Goal: Task Accomplishment & Management: Complete application form

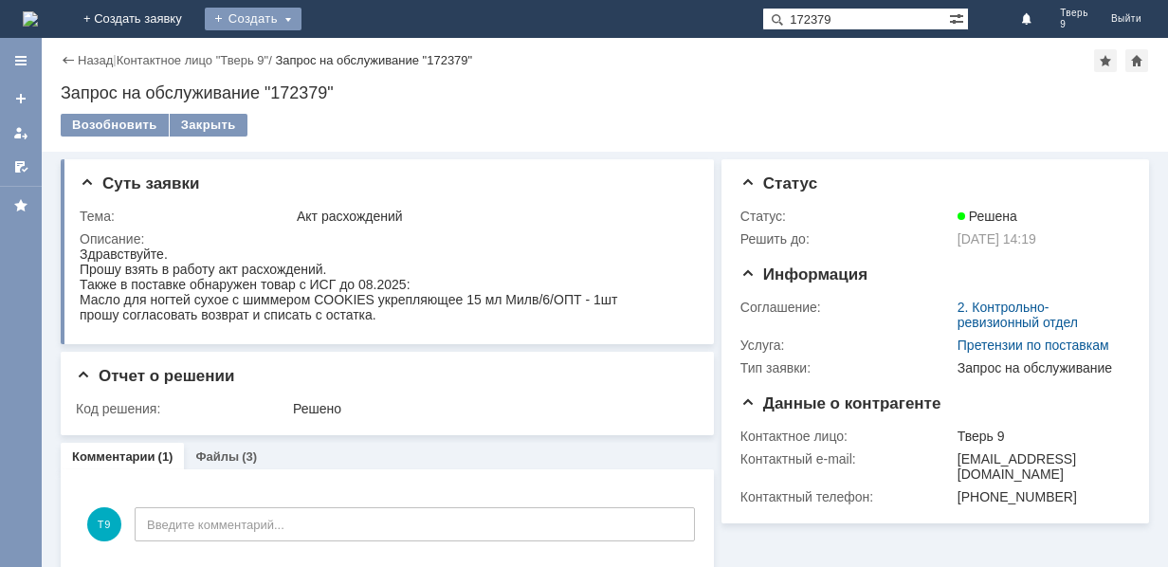
drag, startPoint x: 414, startPoint y: 15, endPoint x: 406, endPoint y: 23, distance: 11.4
click at [301, 17] on div "Создать" at bounding box center [253, 19] width 97 height 23
click at [353, 58] on link "Заявка" at bounding box center [281, 57] width 144 height 23
click at [403, 58] on div "Назад | Контактное лицо "Тверь 9" / Запрос на обслуживание "172379" Запрос на о…" at bounding box center [605, 302] width 1126 height 529
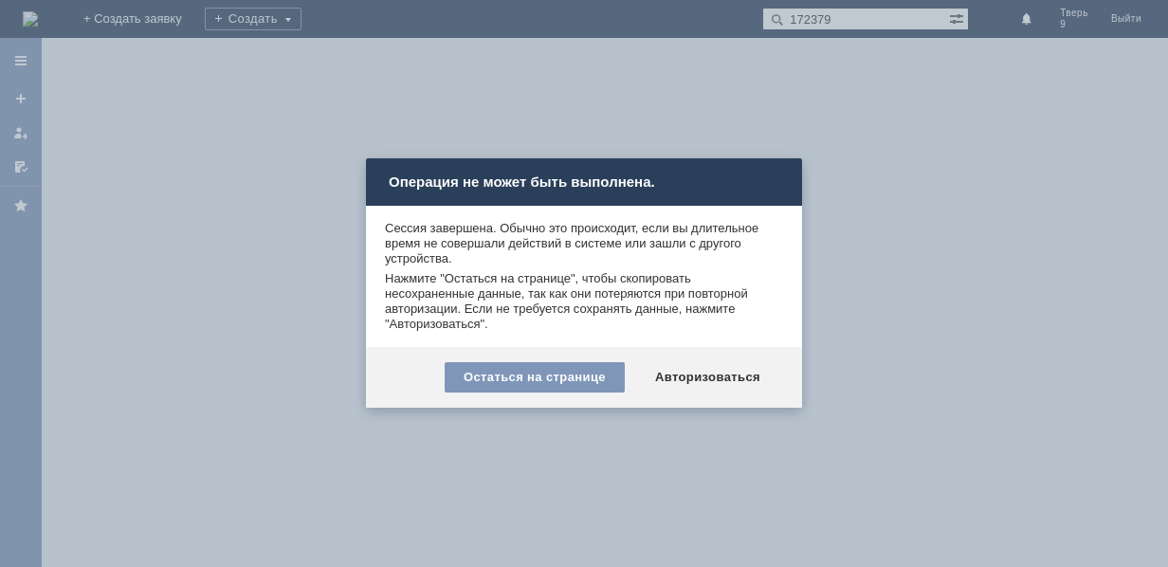
drag, startPoint x: 786, startPoint y: 177, endPoint x: 759, endPoint y: 187, distance: 28.2
click at [785, 177] on div "Операция не может быть выполнена." at bounding box center [584, 181] width 436 height 47
click at [777, 179] on div "Операция не может быть выполнена." at bounding box center [584, 181] width 436 height 47
click at [555, 374] on div "Остаться на странице" at bounding box center [535, 377] width 180 height 30
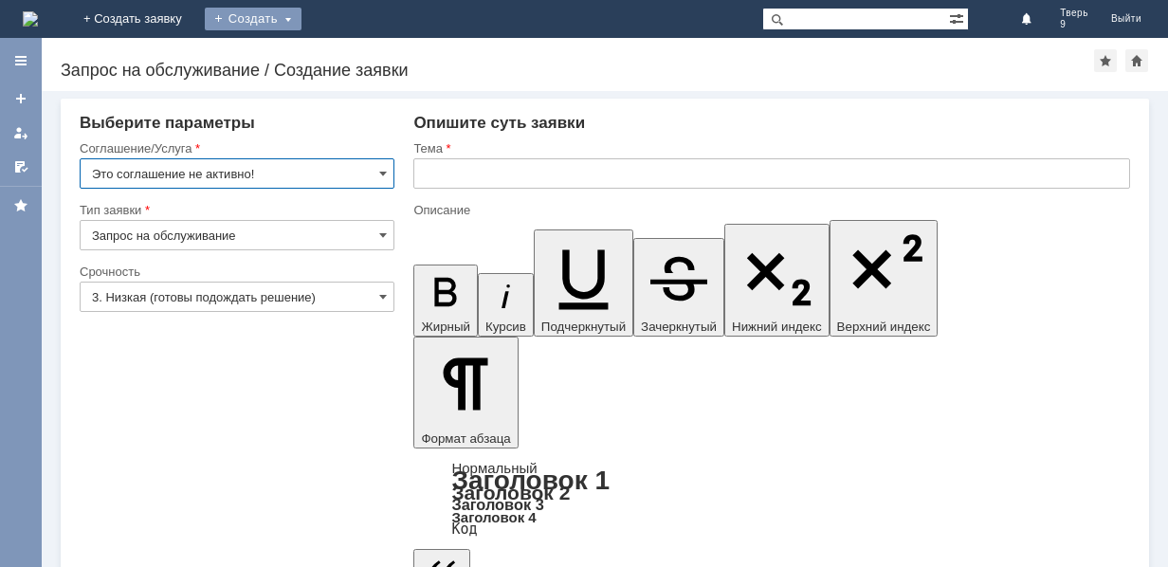
click at [301, 15] on div "Создать" at bounding box center [253, 19] width 97 height 23
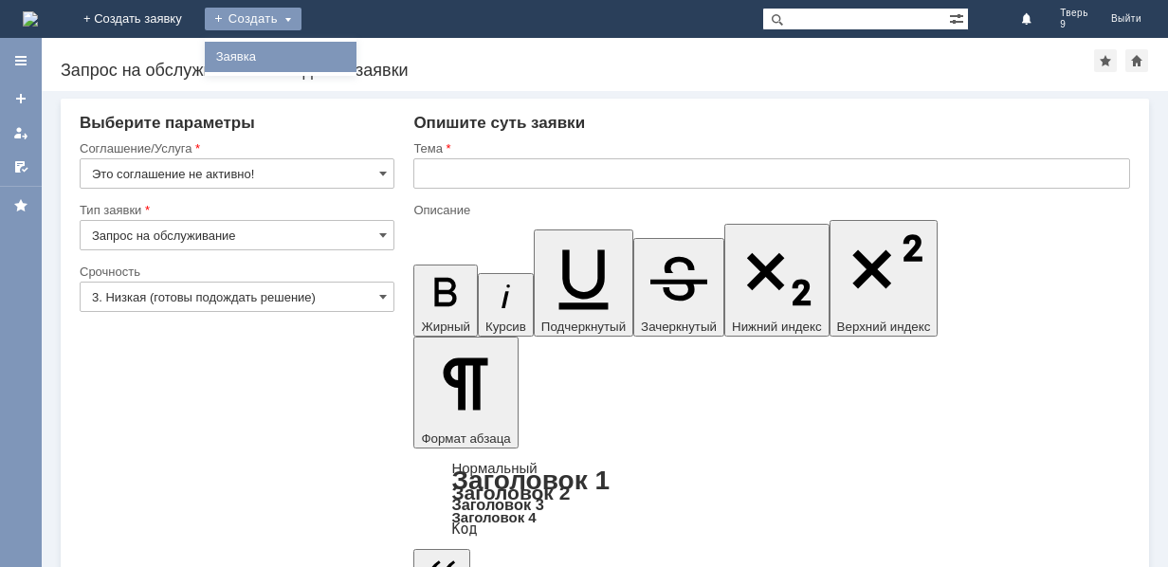
click at [353, 64] on link "Заявка" at bounding box center [281, 57] width 144 height 23
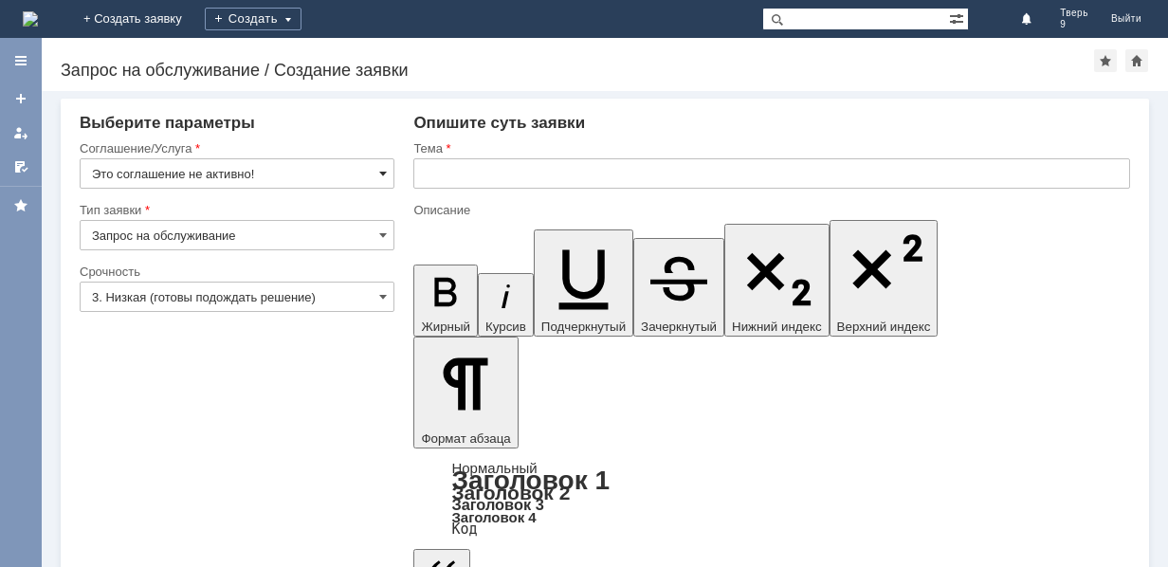
click at [383, 173] on span at bounding box center [383, 173] width 8 height 15
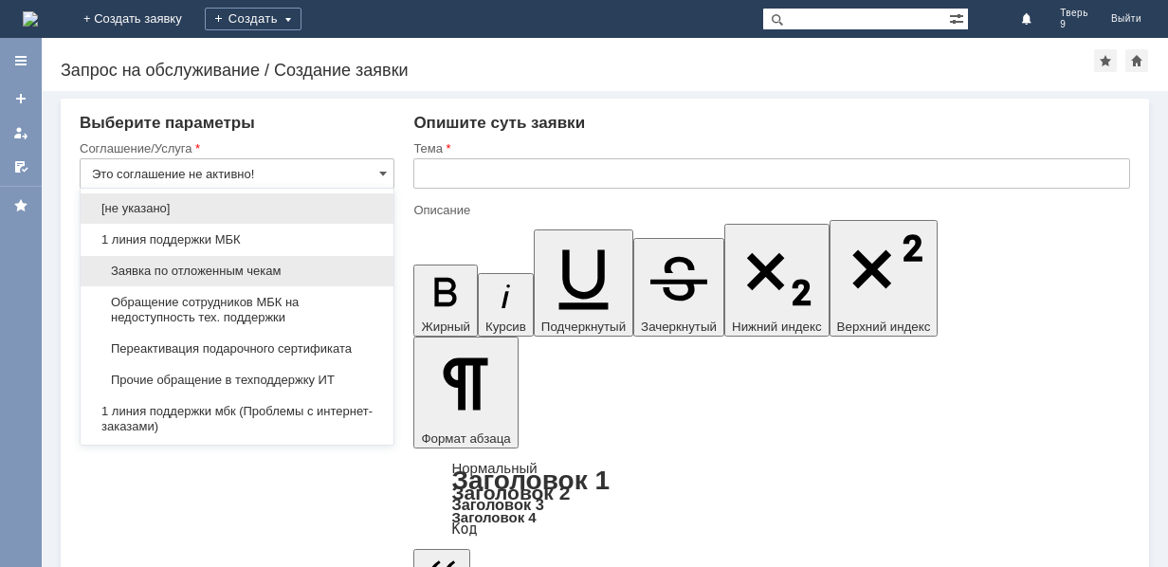
click at [277, 270] on span "Заявка по отложенным чекам" at bounding box center [237, 271] width 290 height 15
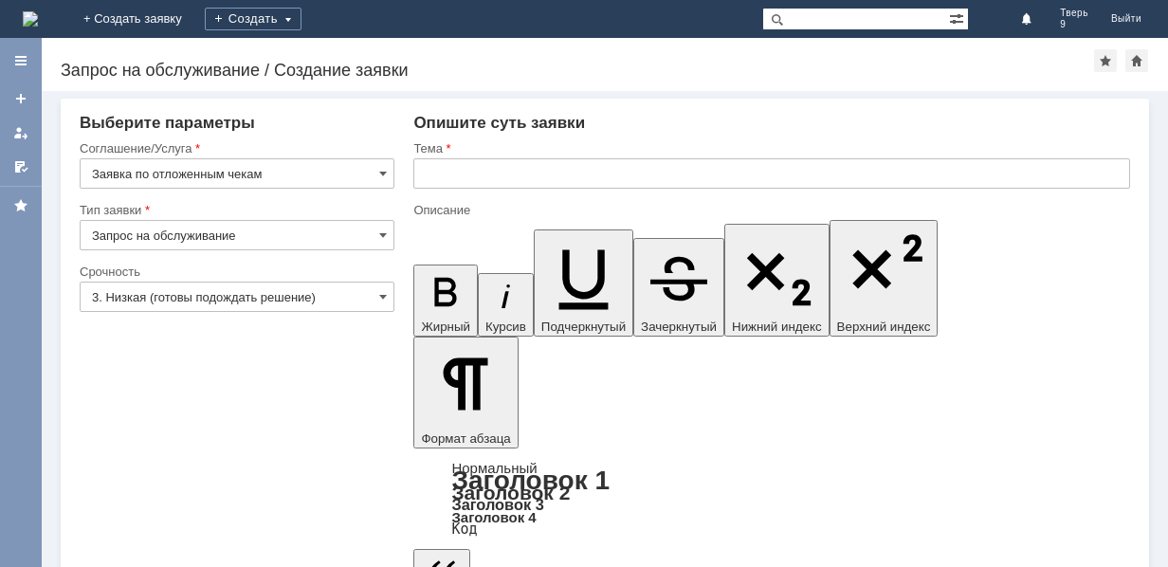
type input "Заявка по отложенным чекам"
click at [488, 171] on input "text" at bounding box center [771, 173] width 717 height 30
type input "оч"
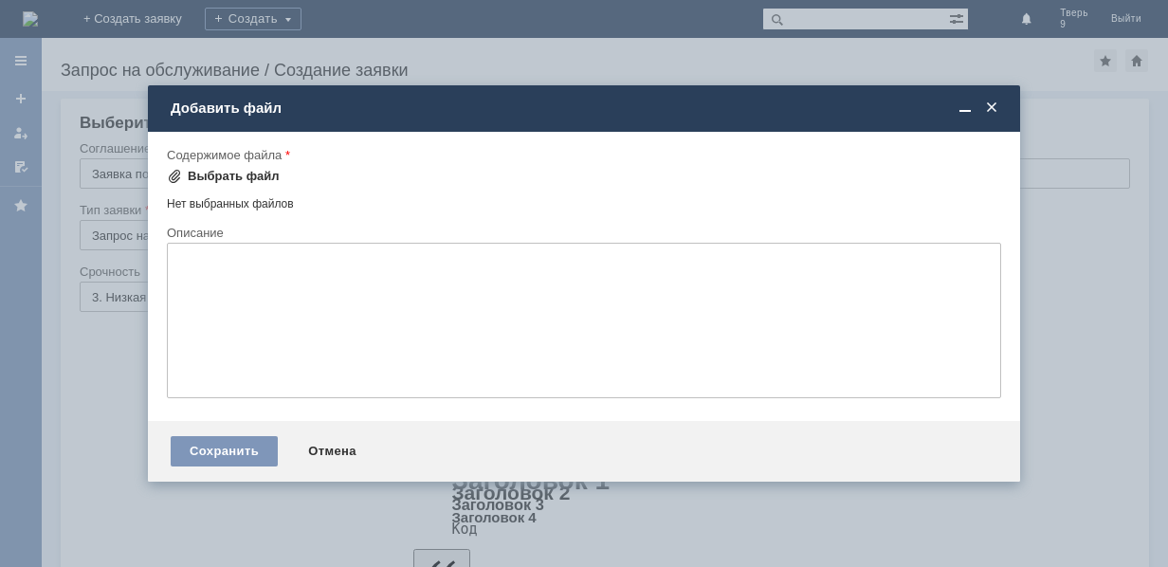
click at [194, 179] on div "Выбрать файл" at bounding box center [234, 176] width 92 height 15
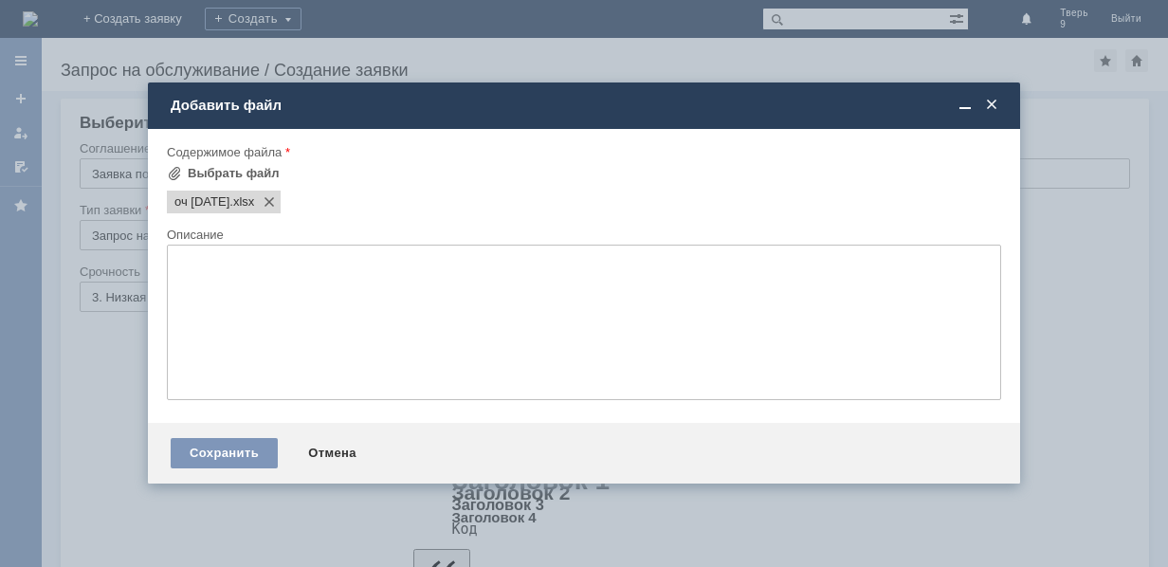
click at [997, 111] on span at bounding box center [991, 105] width 19 height 17
